Goal: Task Accomplishment & Management: Use online tool/utility

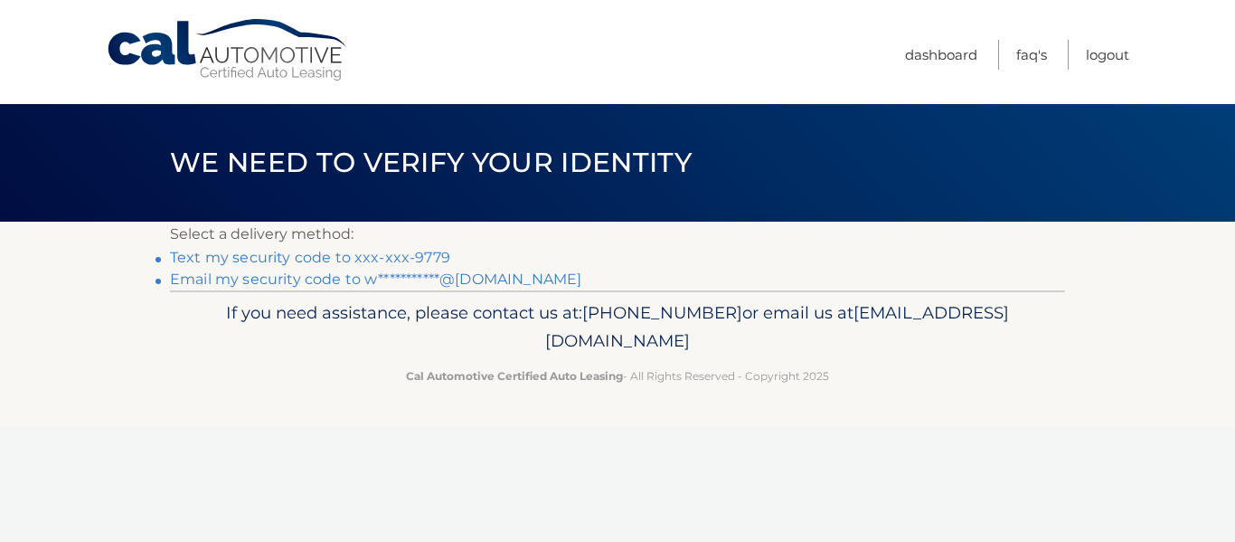
click at [383, 253] on link "Text my security code to xxx-xxx-9779" at bounding box center [310, 257] width 280 height 17
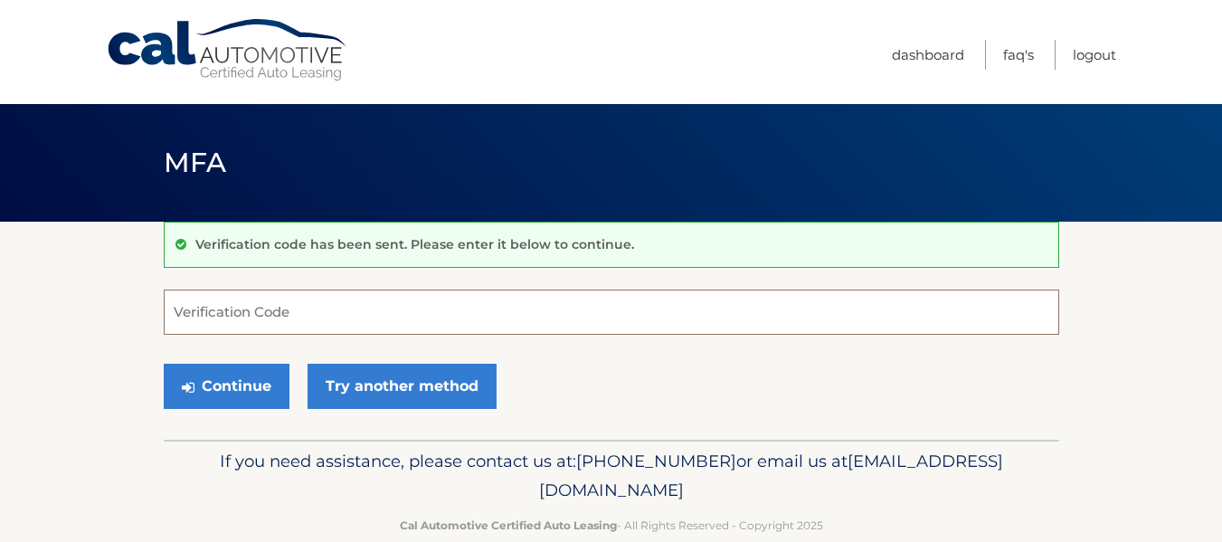
click at [236, 322] on input "Verification Code" at bounding box center [611, 311] width 895 height 45
click at [197, 319] on input "Verification Code" at bounding box center [611, 311] width 895 height 45
click at [228, 308] on input "Verification Code" at bounding box center [611, 311] width 895 height 45
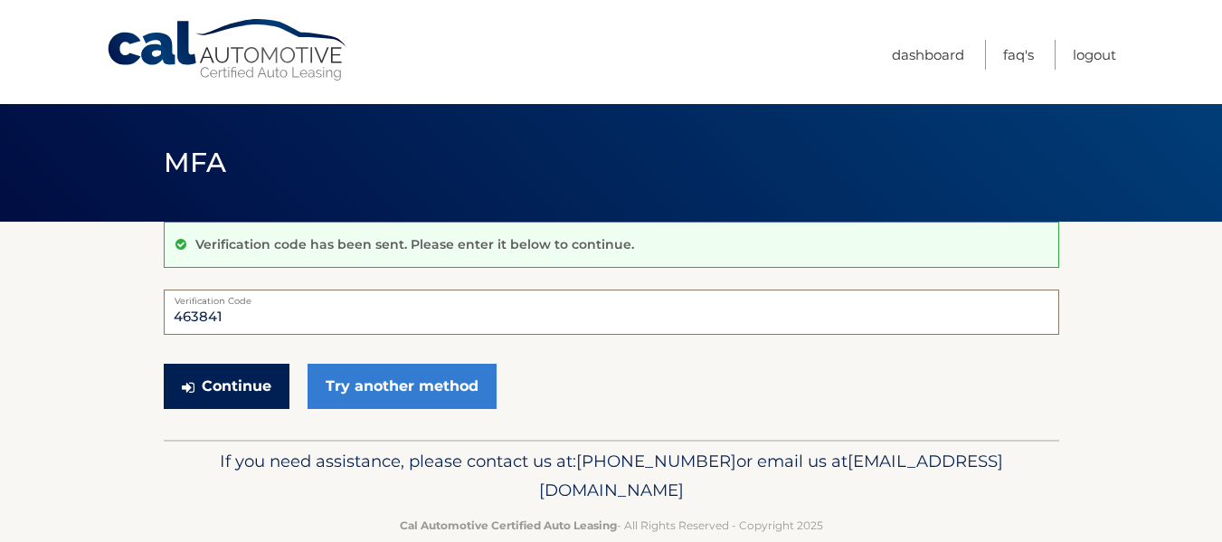
type input "463841"
click at [270, 392] on button "Continue" at bounding box center [227, 386] width 126 height 45
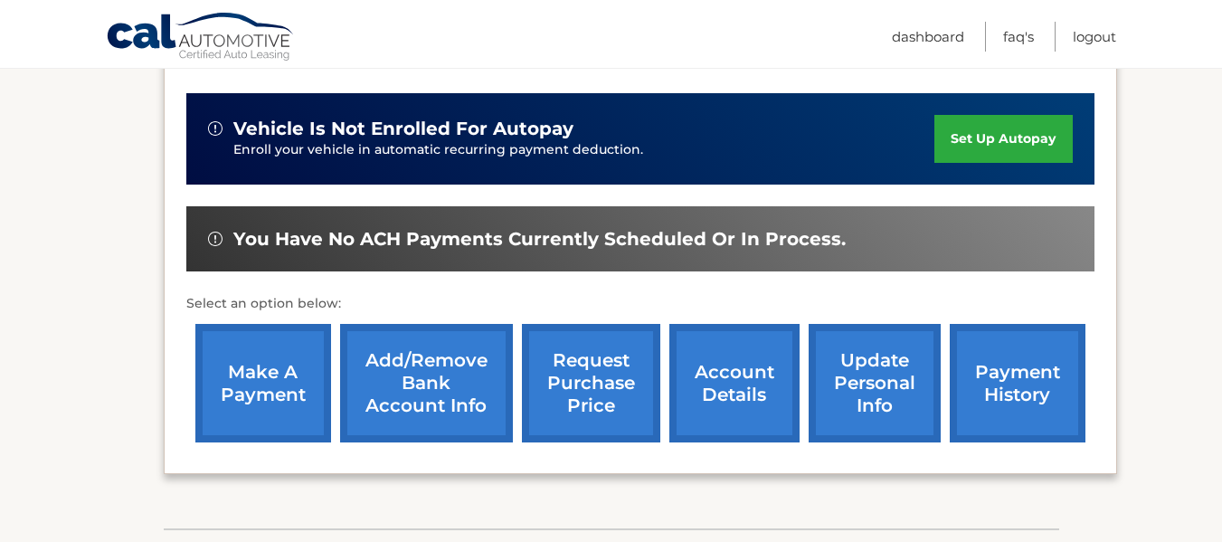
scroll to position [457, 0]
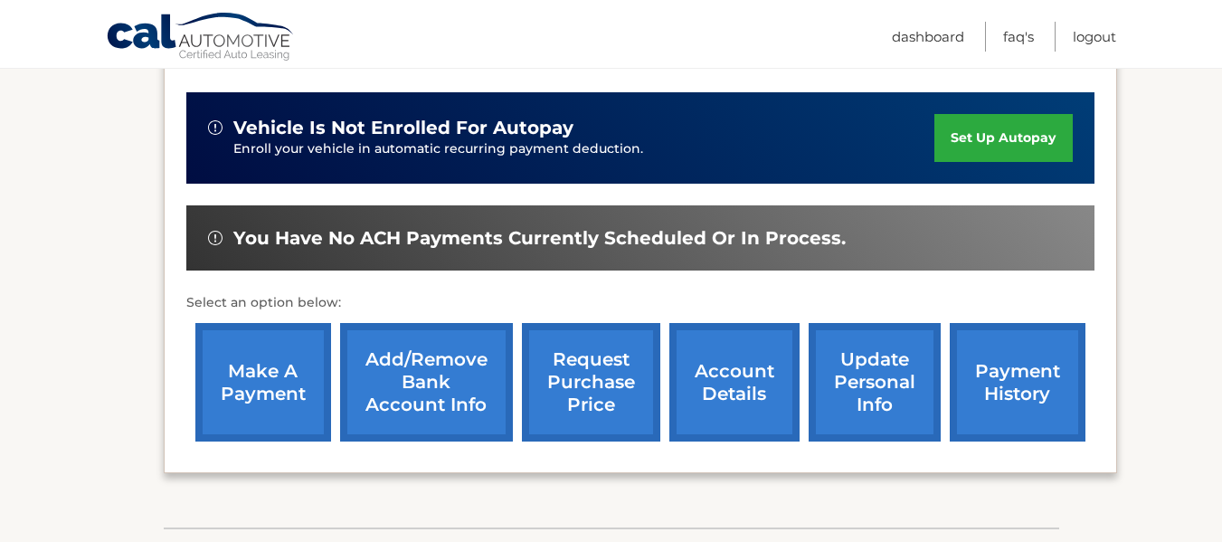
click at [293, 370] on link "make a payment" at bounding box center [263, 382] width 136 height 118
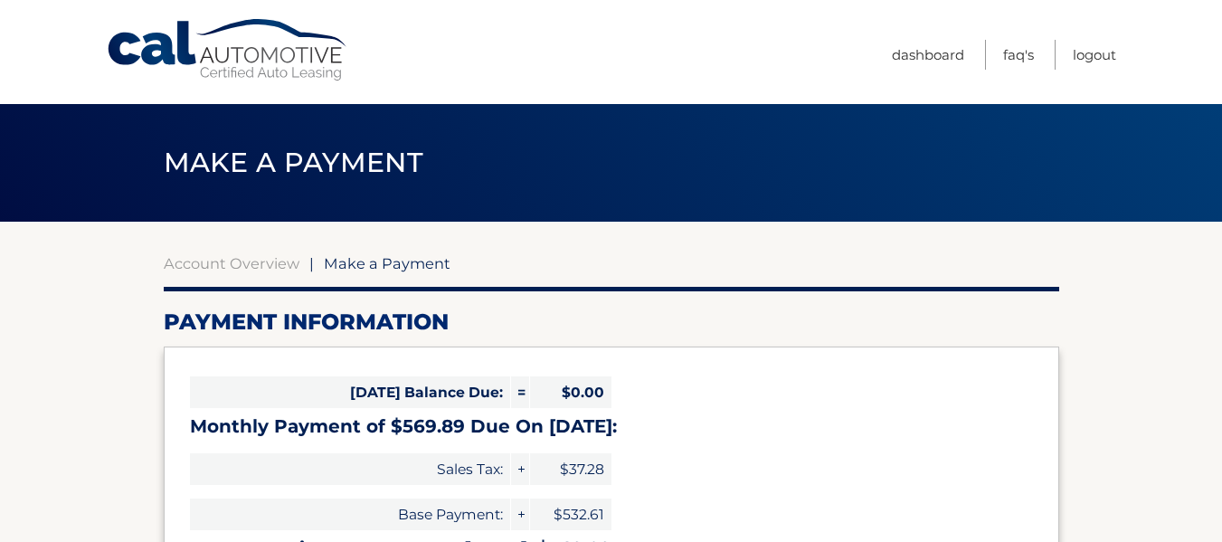
select select "NzQ1OTMxNWEtMDljYi00YTJkLTk5NzMtNzJkNGUxOTUzOWY5"
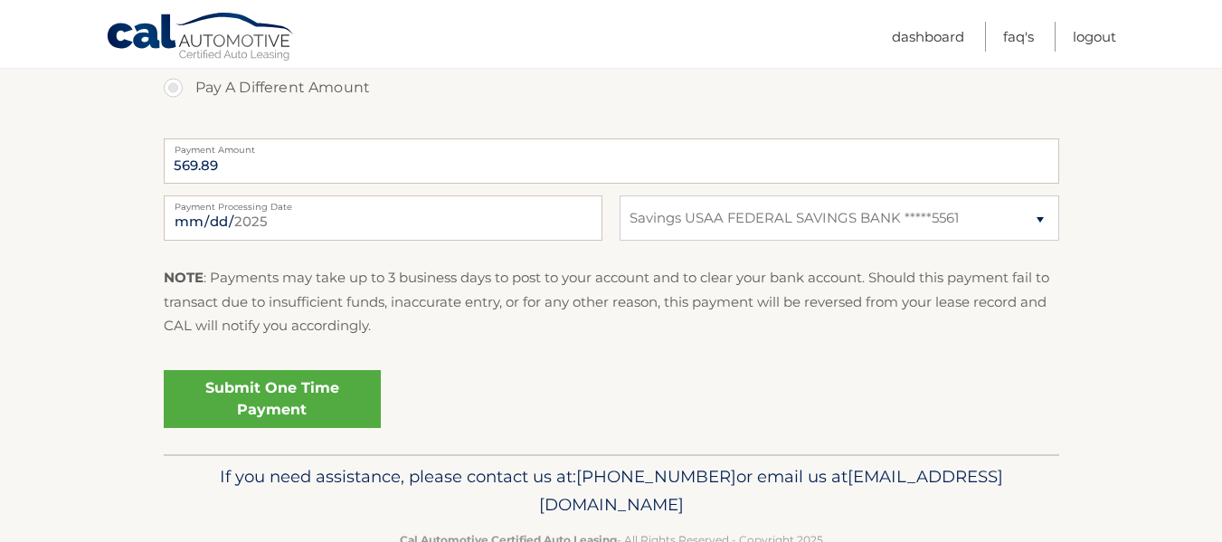
scroll to position [702, 0]
click at [340, 214] on input "2025-09-26" at bounding box center [383, 216] width 439 height 45
click at [1101, 43] on link "Logout" at bounding box center [1094, 37] width 43 height 30
